Goal: Check status: Check status

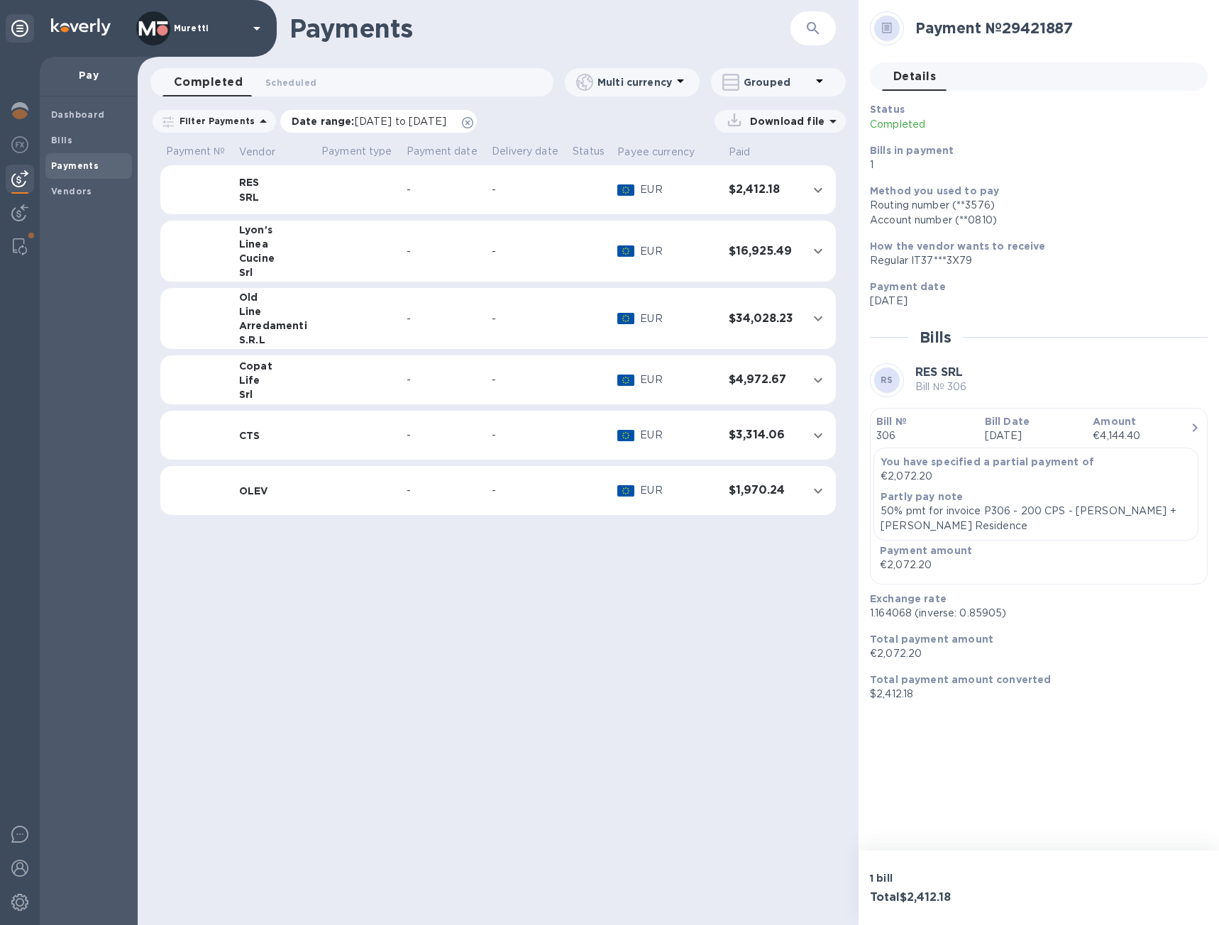
click at [473, 124] on icon at bounding box center [467, 122] width 11 height 11
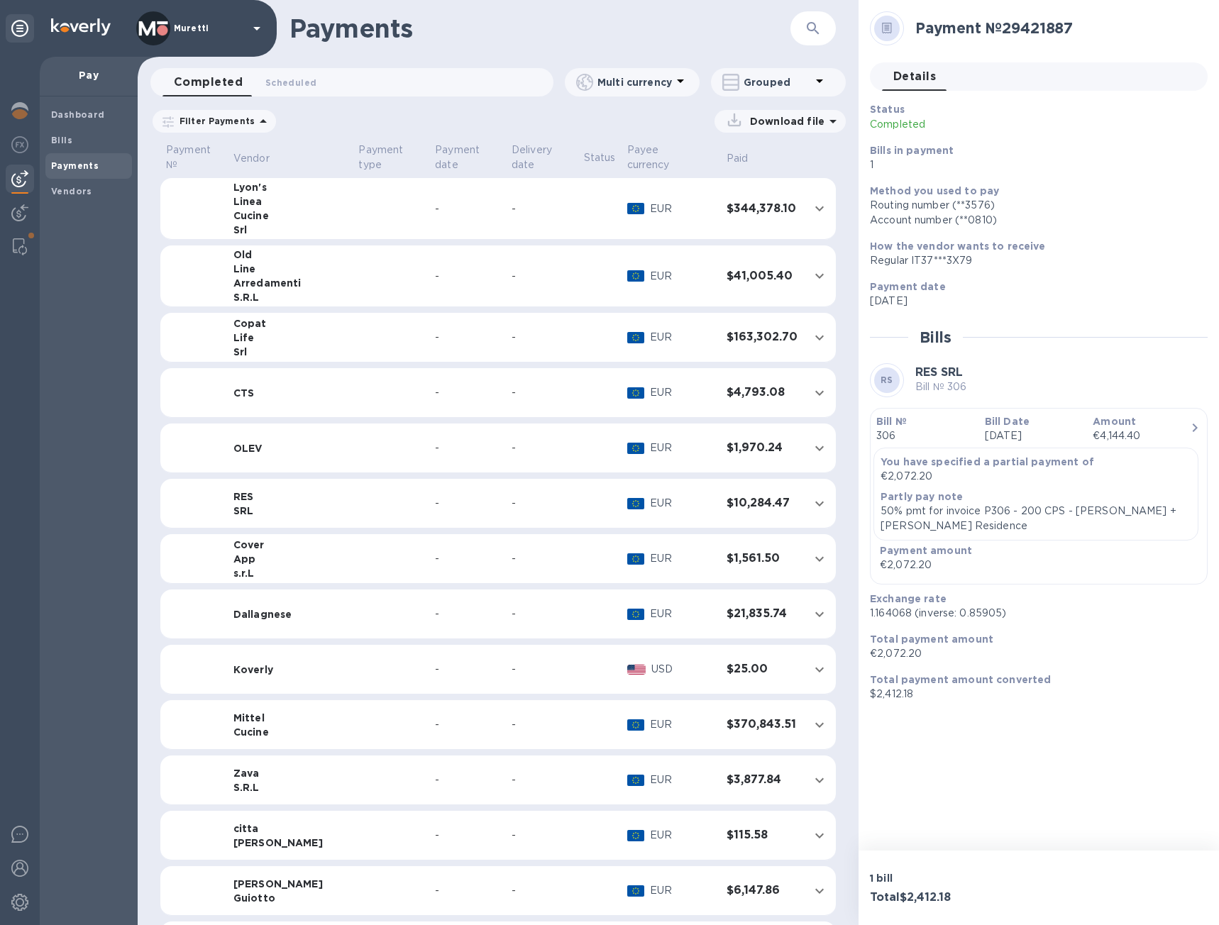
click at [429, 255] on td "-" at bounding box center [467, 276] width 77 height 62
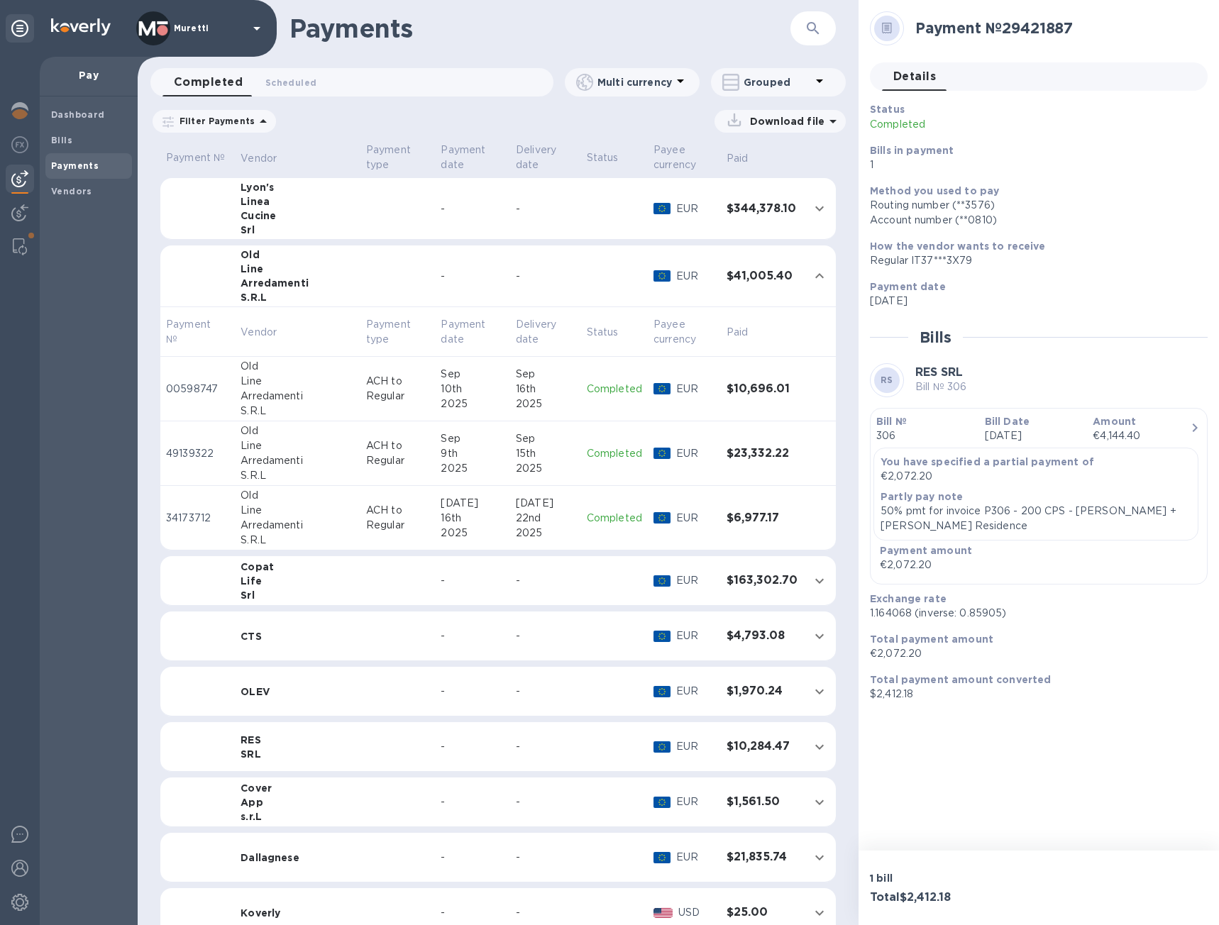
click at [470, 399] on div "2025" at bounding box center [473, 404] width 64 height 15
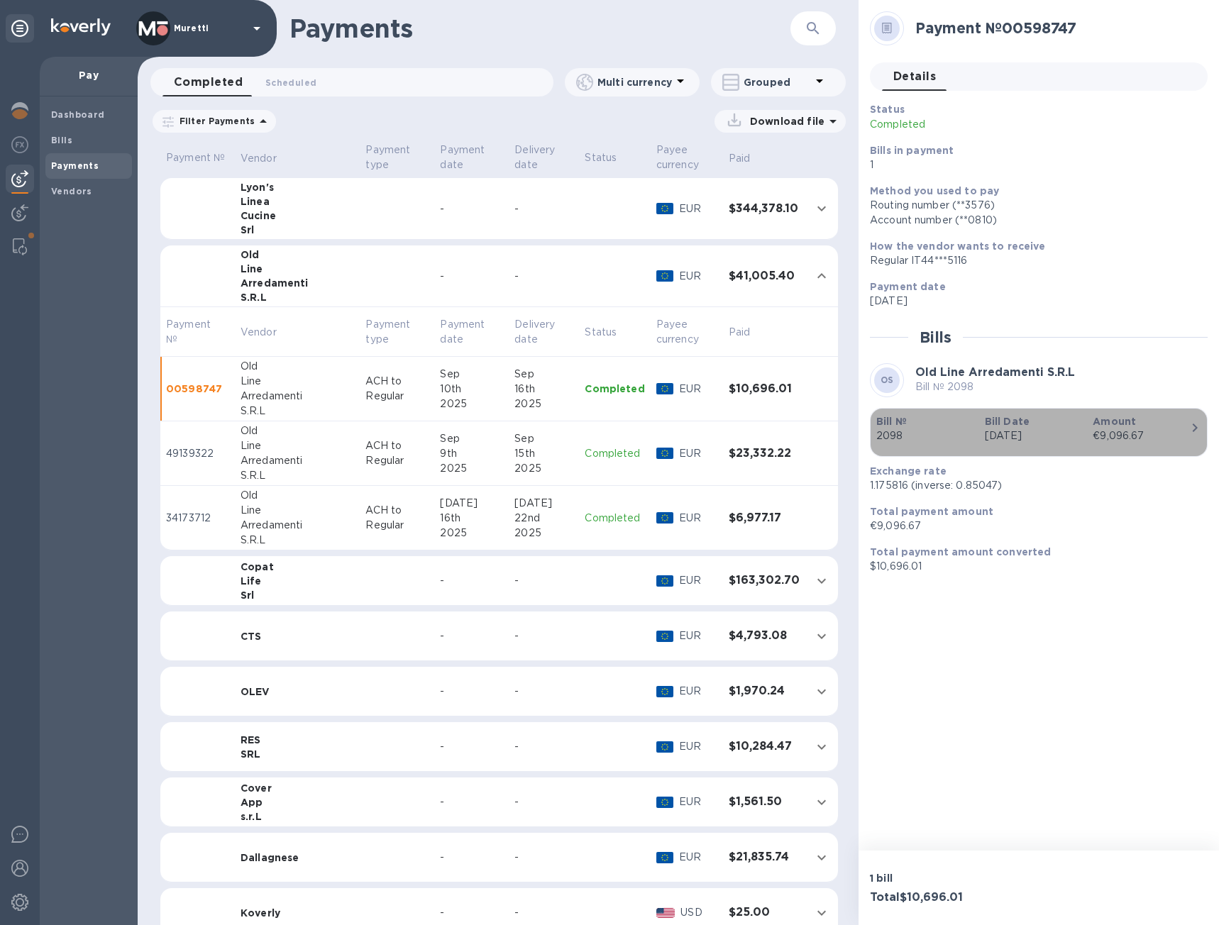
click at [1151, 422] on button "Bill № 2098 Bill Date [DATE] Amount €9,096.67" at bounding box center [1039, 432] width 338 height 49
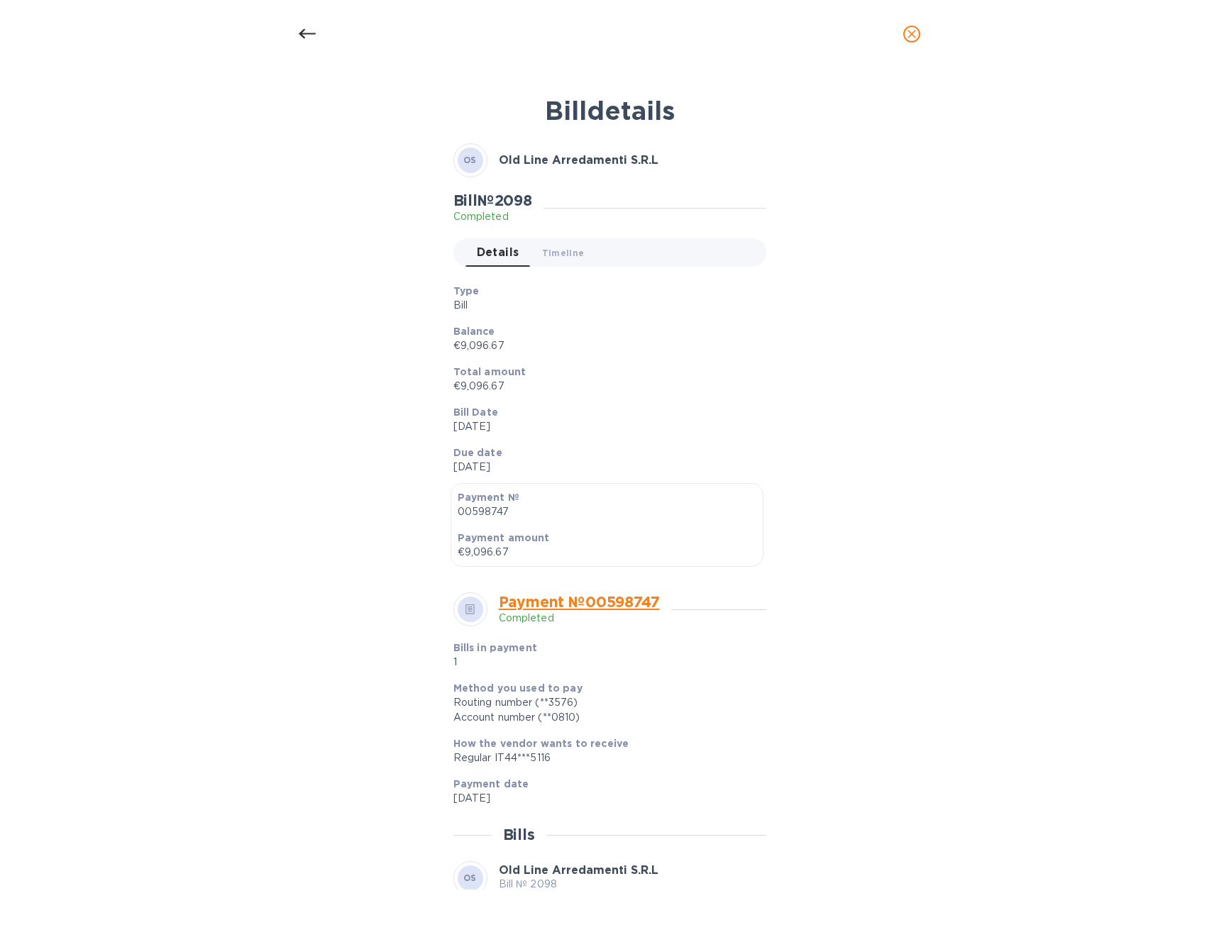
click at [309, 32] on icon at bounding box center [307, 34] width 17 height 17
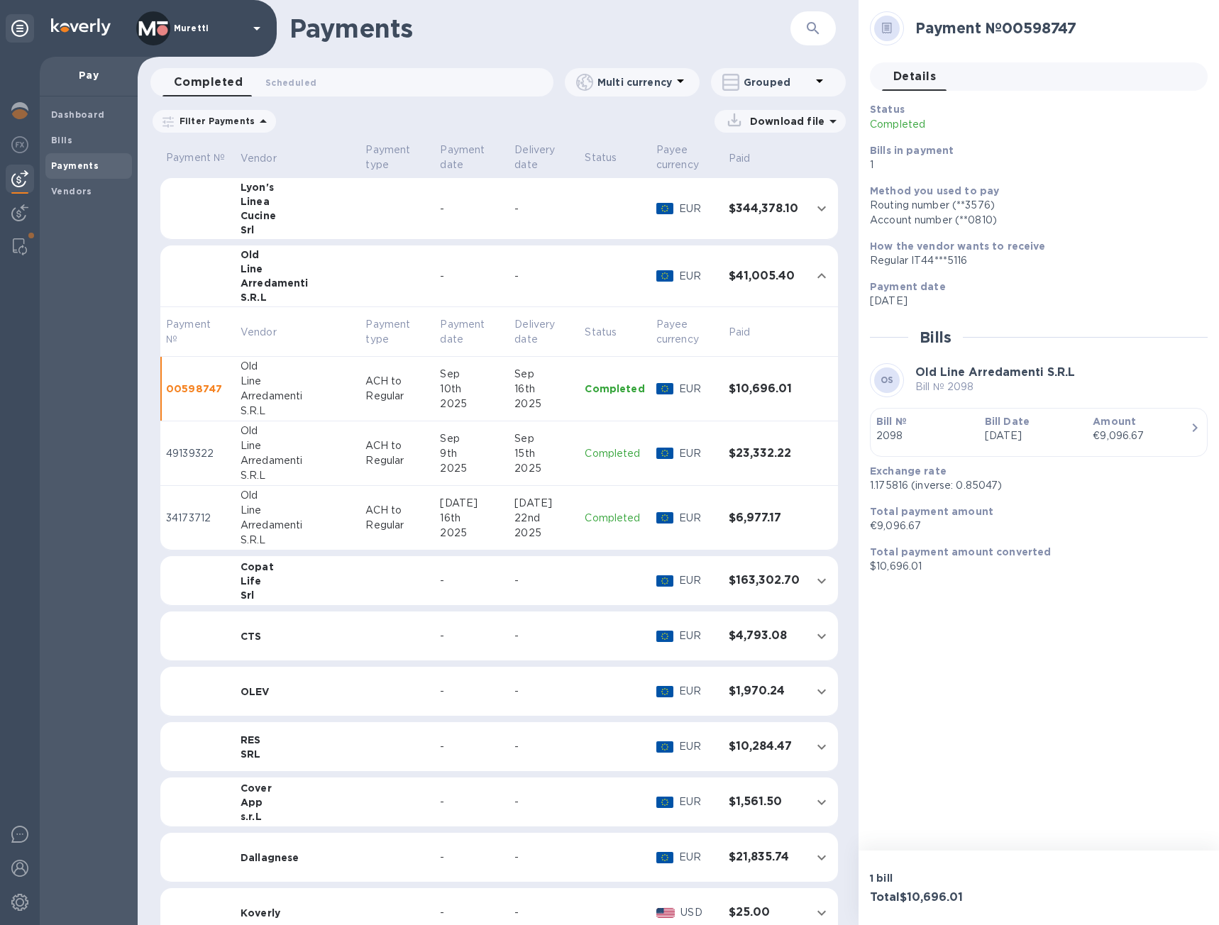
click at [271, 286] on div "Arredamenti" at bounding box center [298, 283] width 114 height 14
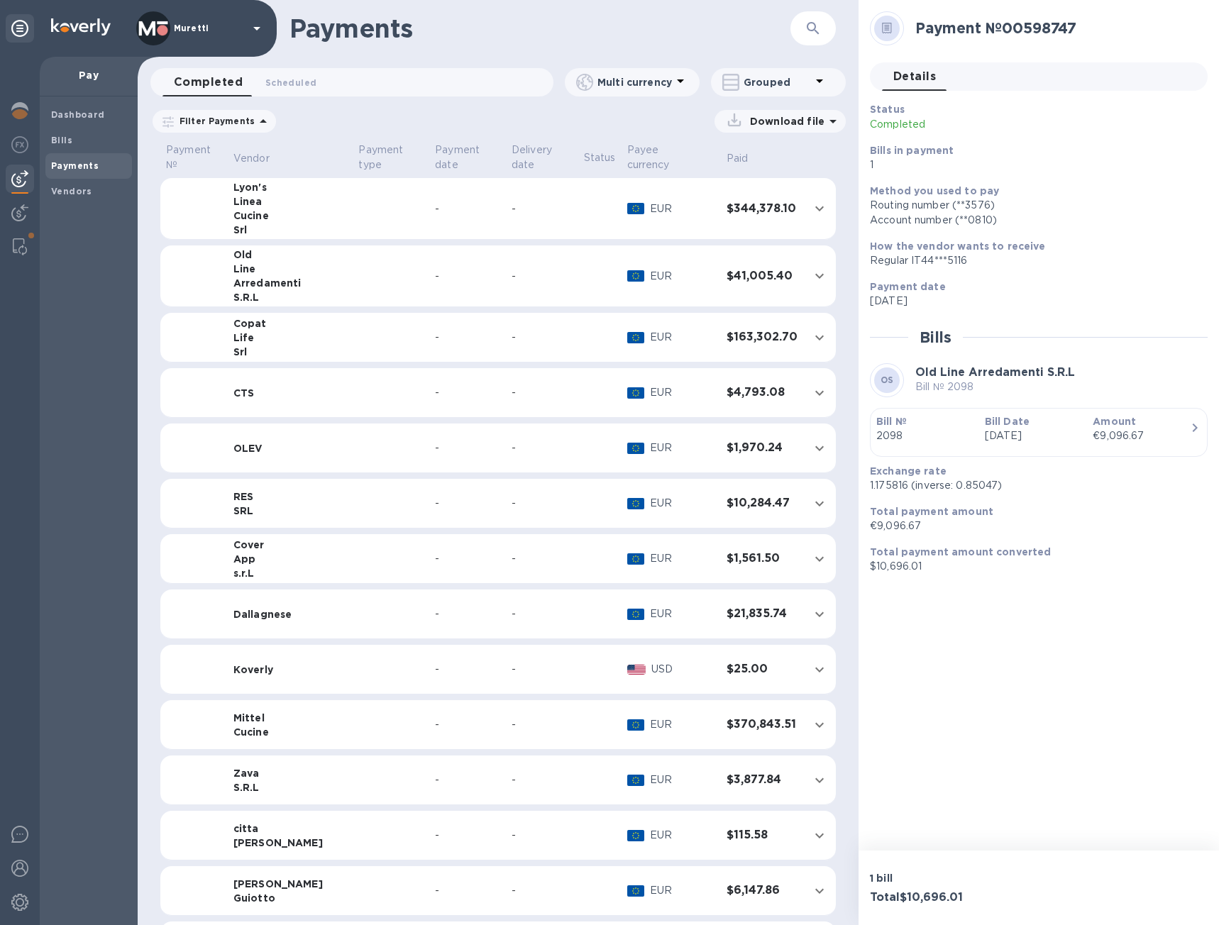
click at [266, 345] on div "Srl" at bounding box center [290, 352] width 114 height 14
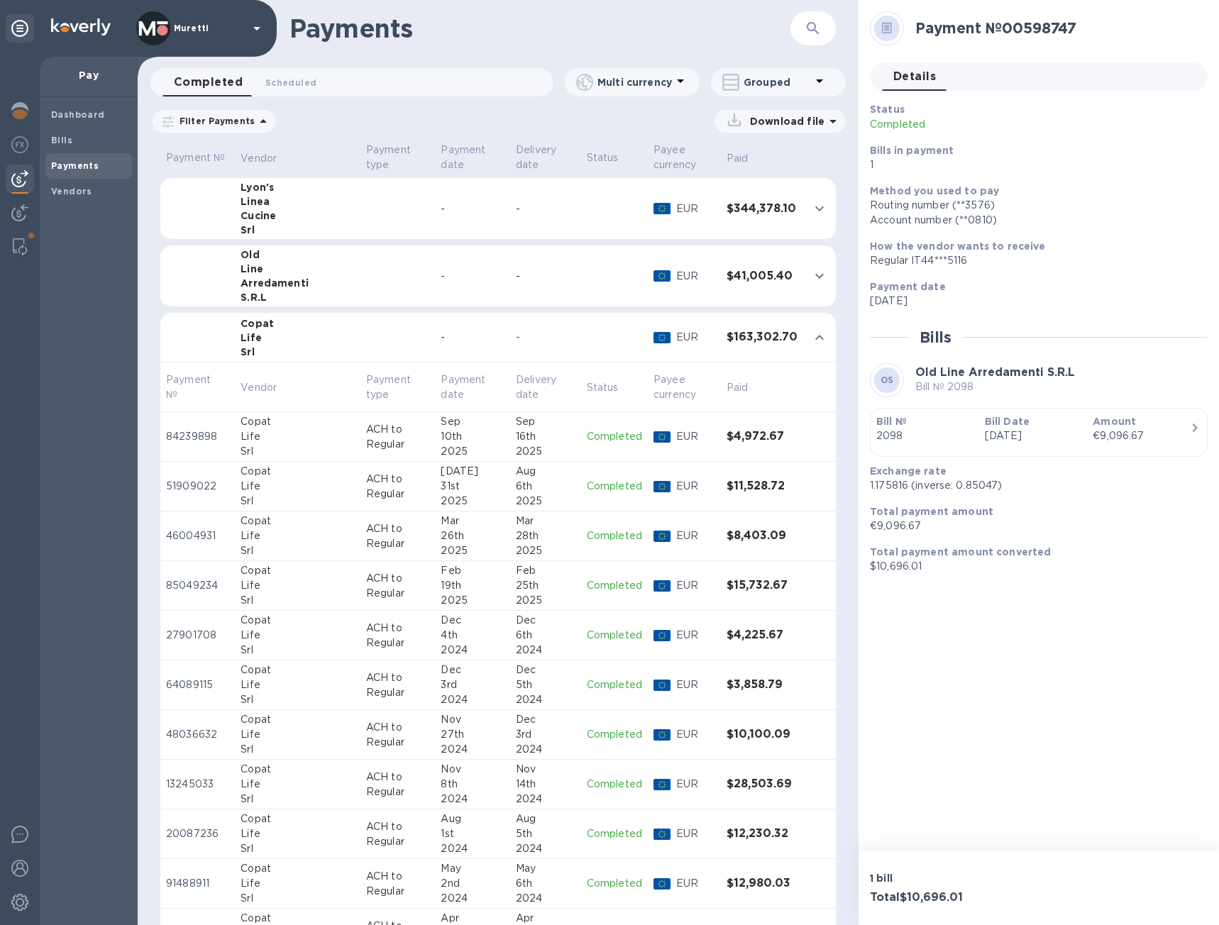
click at [366, 433] on p "ACH to Regular" at bounding box center [398, 437] width 64 height 30
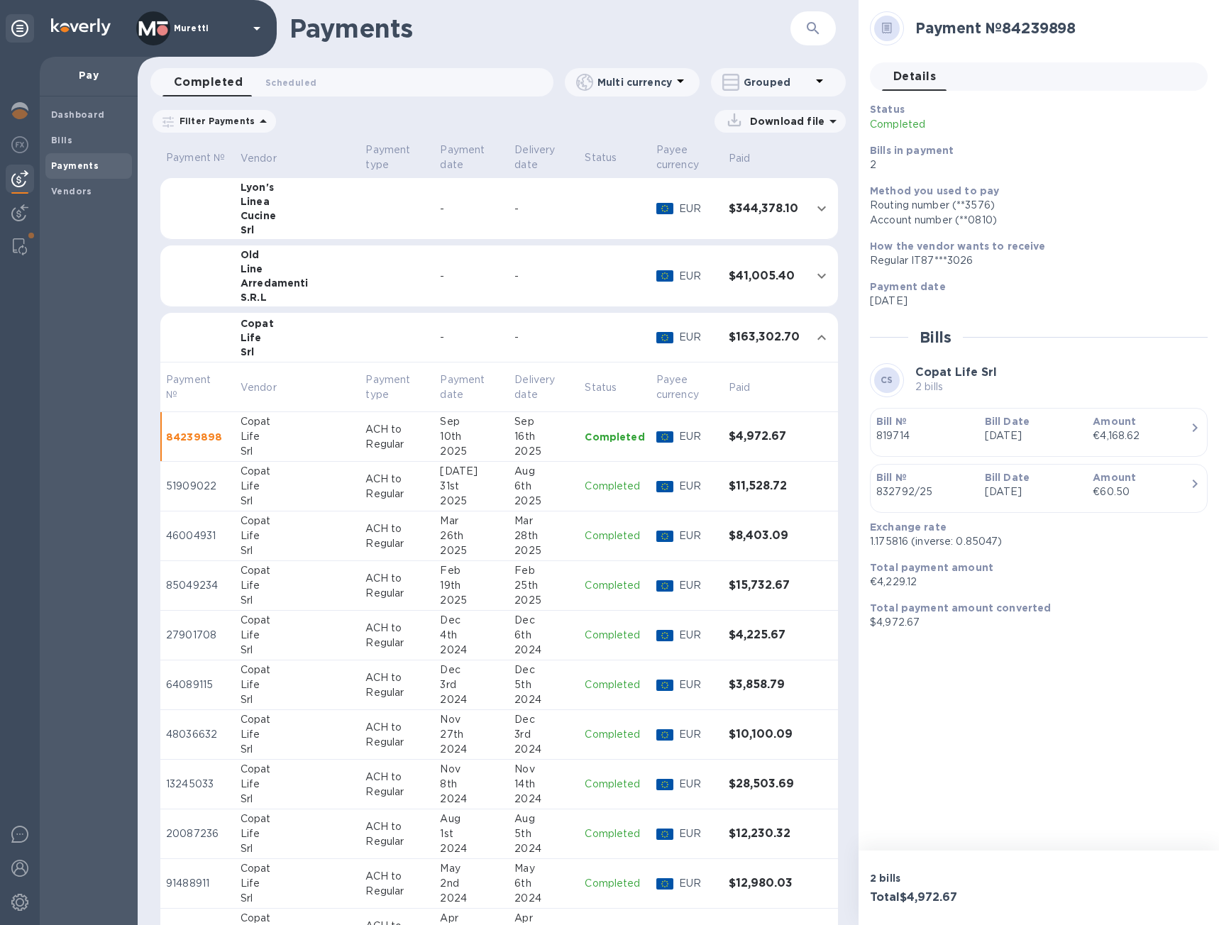
click at [360, 317] on td at bounding box center [397, 338] width 74 height 50
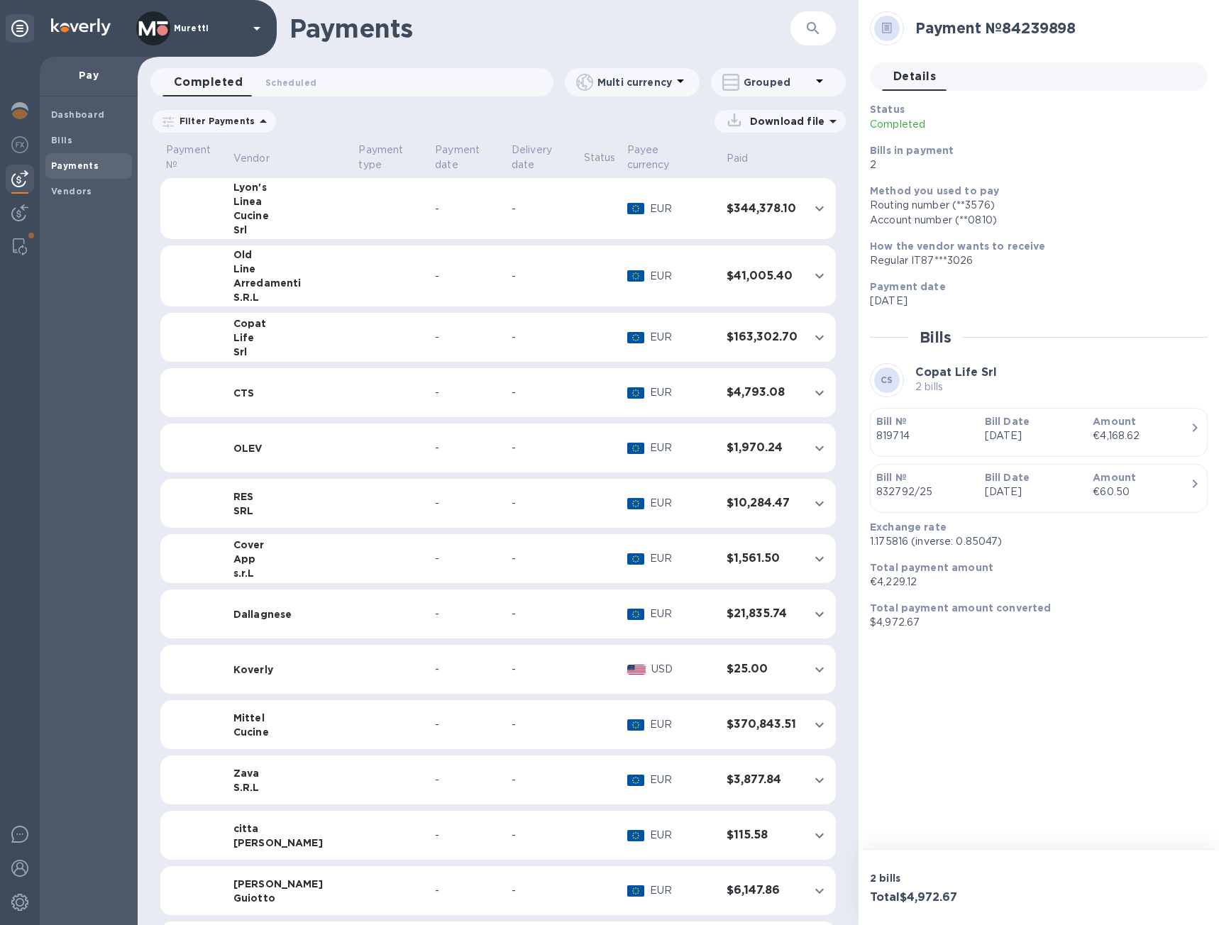
click at [308, 204] on td "Lyon's Linea Cucine Srl" at bounding box center [291, 209] width 126 height 62
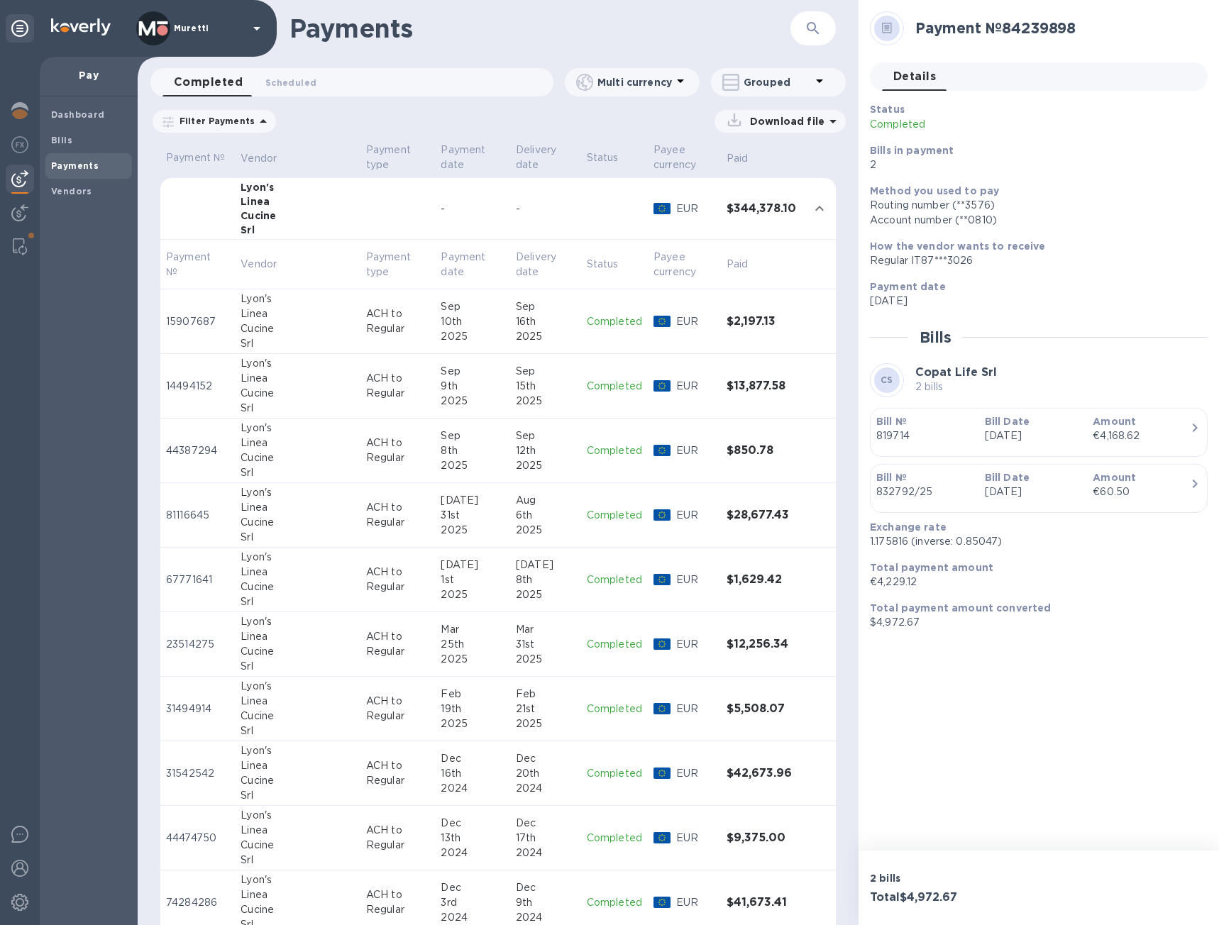
click at [366, 333] on p "ACH to Regular" at bounding box center [398, 321] width 64 height 30
